Goal: Download file/media

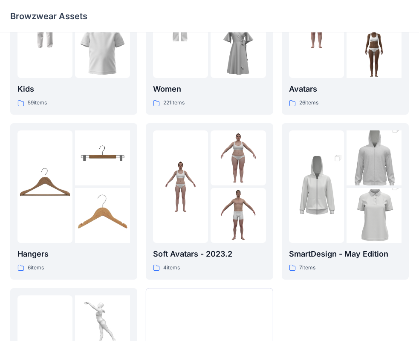
scroll to position [85, 0]
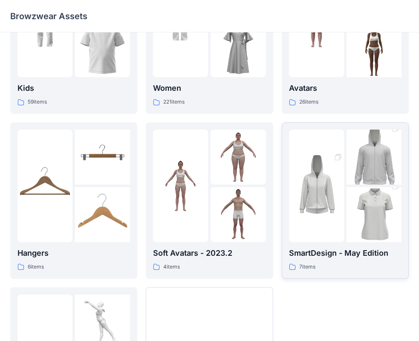
click at [329, 168] on img at bounding box center [316, 186] width 55 height 83
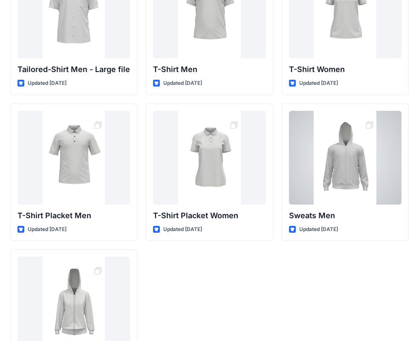
scroll to position [142, 0]
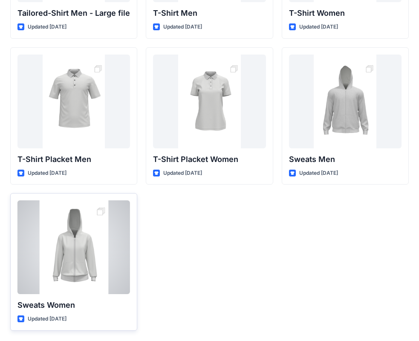
click at [64, 244] on div at bounding box center [73, 247] width 113 height 94
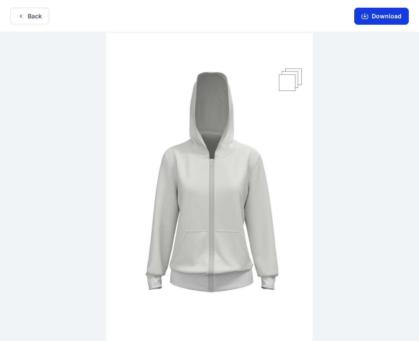
click at [382, 14] on button "Download" at bounding box center [381, 16] width 55 height 17
click at [379, 16] on button "Download" at bounding box center [381, 16] width 55 height 17
